Goal: Information Seeking & Learning: Understand process/instructions

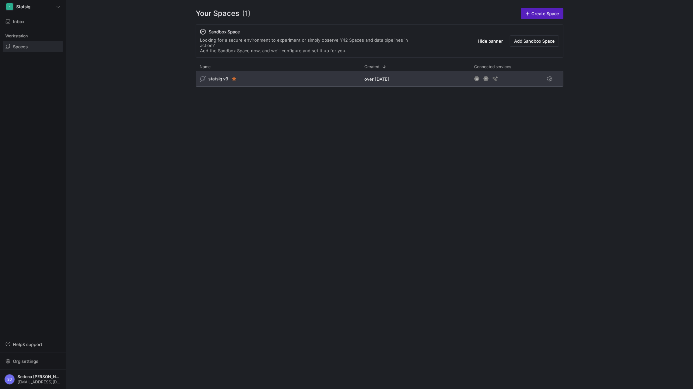
click at [221, 76] on div "statsig v3" at bounding box center [214, 79] width 28 height 6
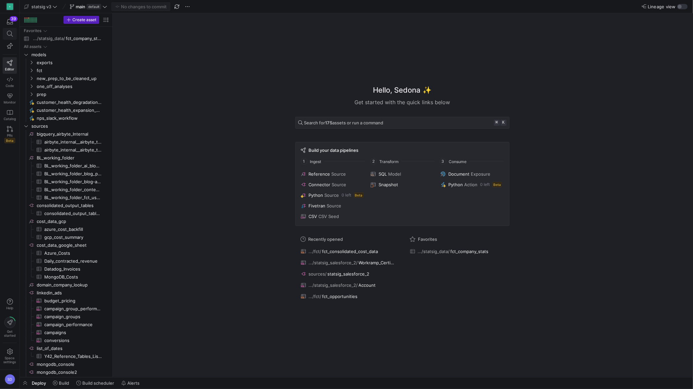
click at [9, 34] on icon at bounding box center [10, 34] width 6 height 6
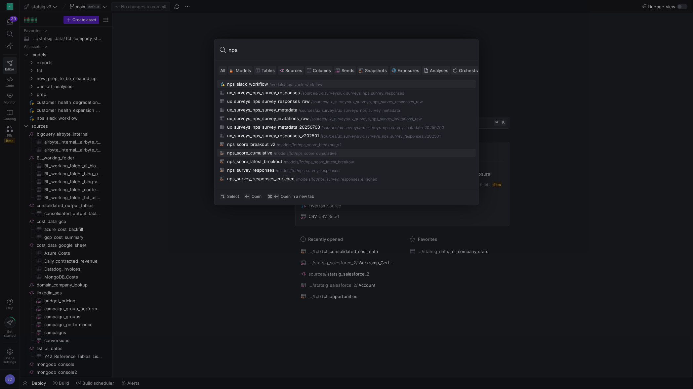
type input "nps"
click at [244, 152] on div "nps_score_cumulative" at bounding box center [249, 152] width 45 height 5
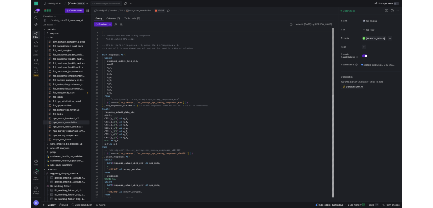
scroll to position [59, 0]
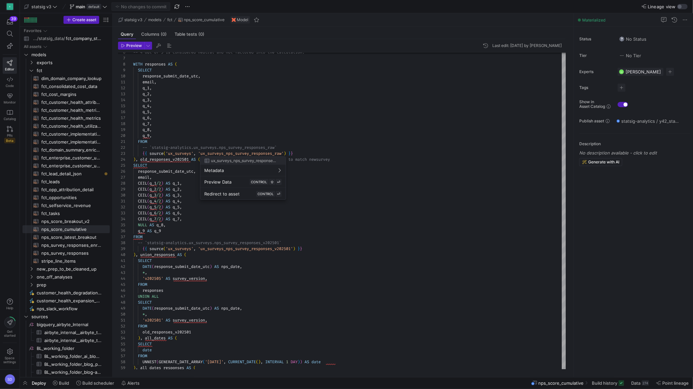
click at [196, 197] on div at bounding box center [346, 194] width 693 height 389
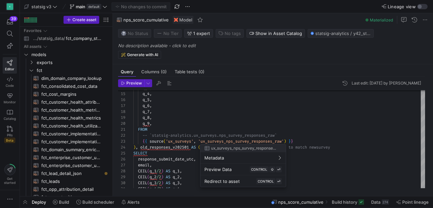
drag, startPoint x: 203, startPoint y: 141, endPoint x: 275, endPoint y: 137, distance: 72.2
click at [275, 137] on div at bounding box center [216, 104] width 433 height 208
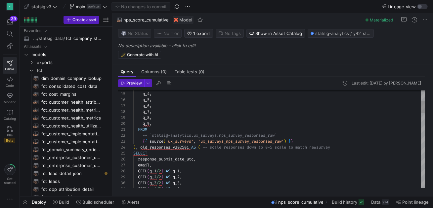
scroll to position [53, 19]
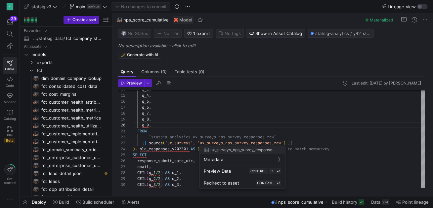
drag, startPoint x: 202, startPoint y: 142, endPoint x: 218, endPoint y: 142, distance: 16.9
click at [218, 142] on div at bounding box center [216, 104] width 433 height 208
click at [278, 138] on div at bounding box center [216, 104] width 433 height 208
click at [285, 142] on div at bounding box center [216, 104] width 433 height 208
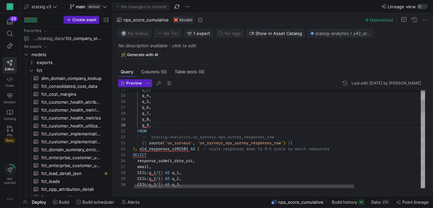
type textarea "FROM -- `statsig-analytics.ux_surveys.nps_survey_responses_raw` {{ source('ux_s…"
drag, startPoint x: 285, startPoint y: 142, endPoint x: 202, endPoint y: 144, distance: 83.0
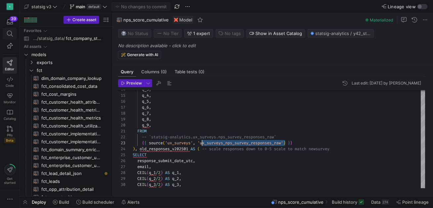
click at [11, 32] on icon at bounding box center [10, 34] width 6 height 6
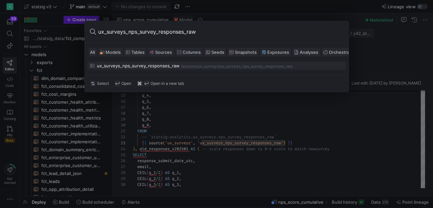
type input "ux_surveys_nps_survey_responses_raw"
click at [120, 66] on div "ux_surveys_nps_survey_responses_raw" at bounding box center [138, 65] width 83 height 5
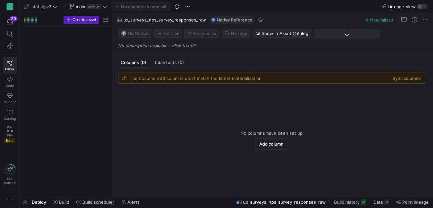
scroll to position [846, 0]
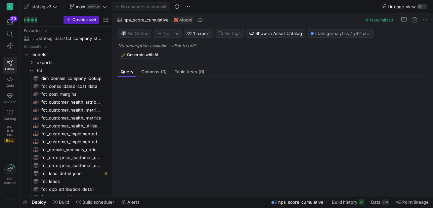
click at [144, 19] on span "nps_score_cumulative" at bounding box center [145, 19] width 45 height 5
click at [12, 33] on icon at bounding box center [10, 34] width 6 height 6
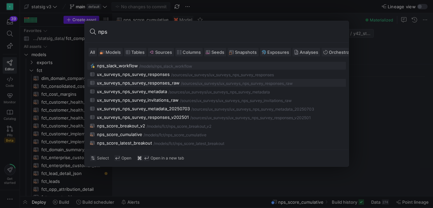
type input "nps"
click at [130, 85] on div "ux_surveys_nps_survey_responses_raw" at bounding box center [138, 82] width 83 height 5
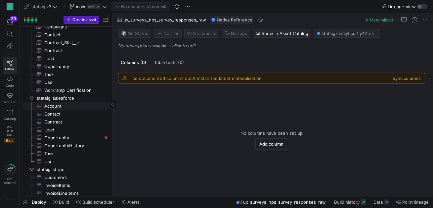
scroll to position [776, 0]
